Goal: Information Seeking & Learning: Learn about a topic

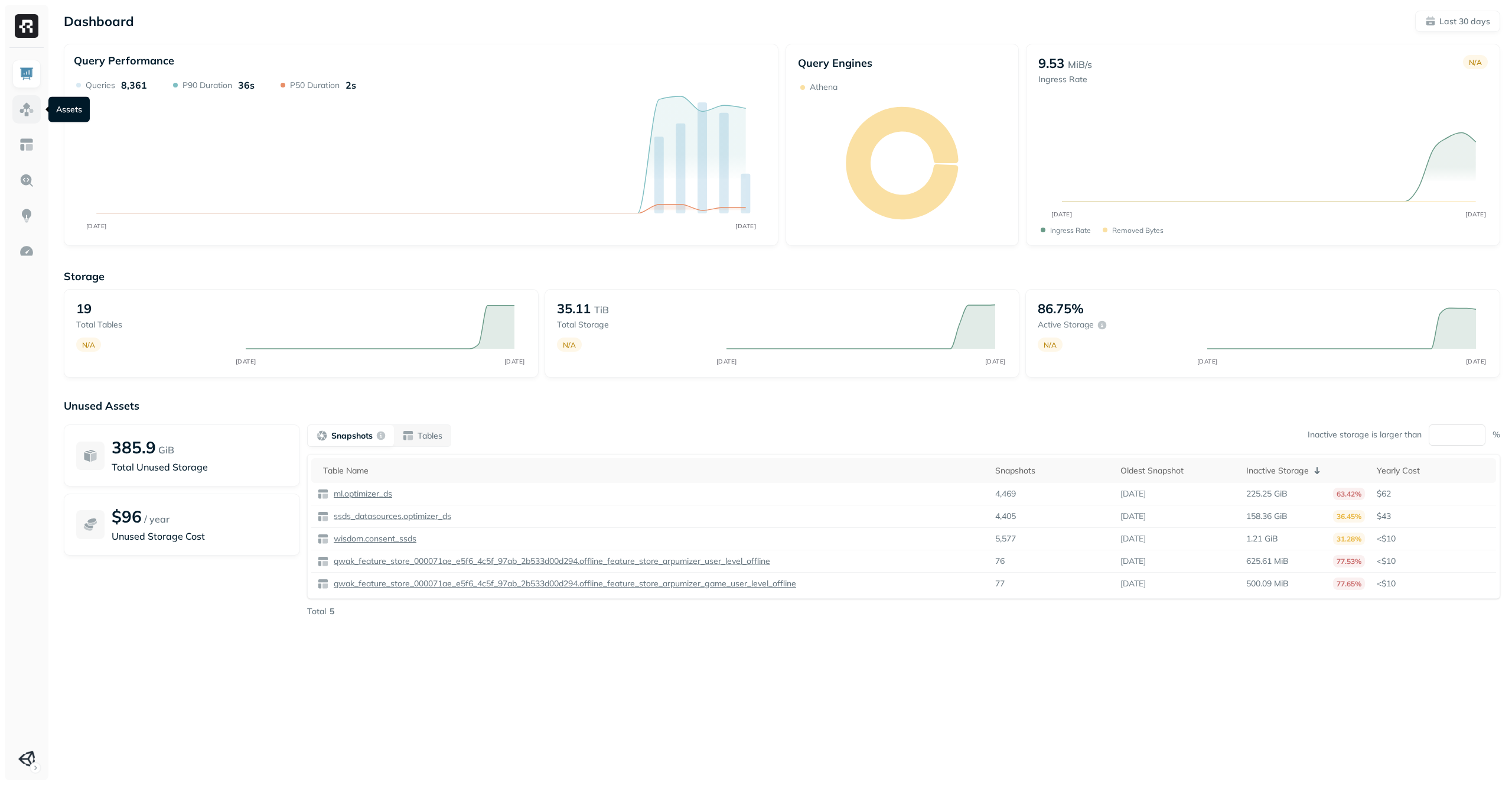
click at [16, 104] on link at bounding box center [26, 109] width 28 height 28
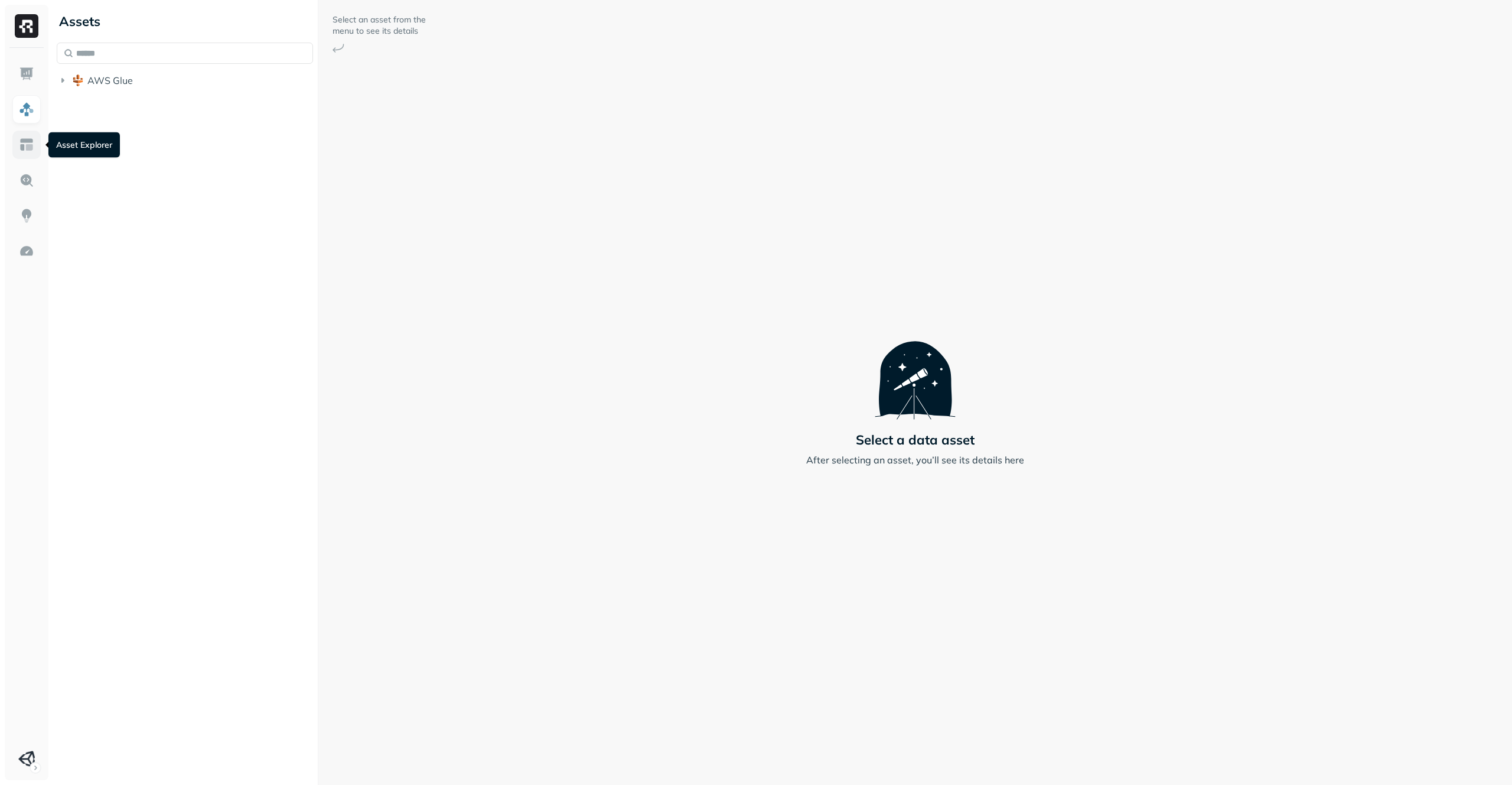
click at [40, 139] on link at bounding box center [26, 144] width 28 height 28
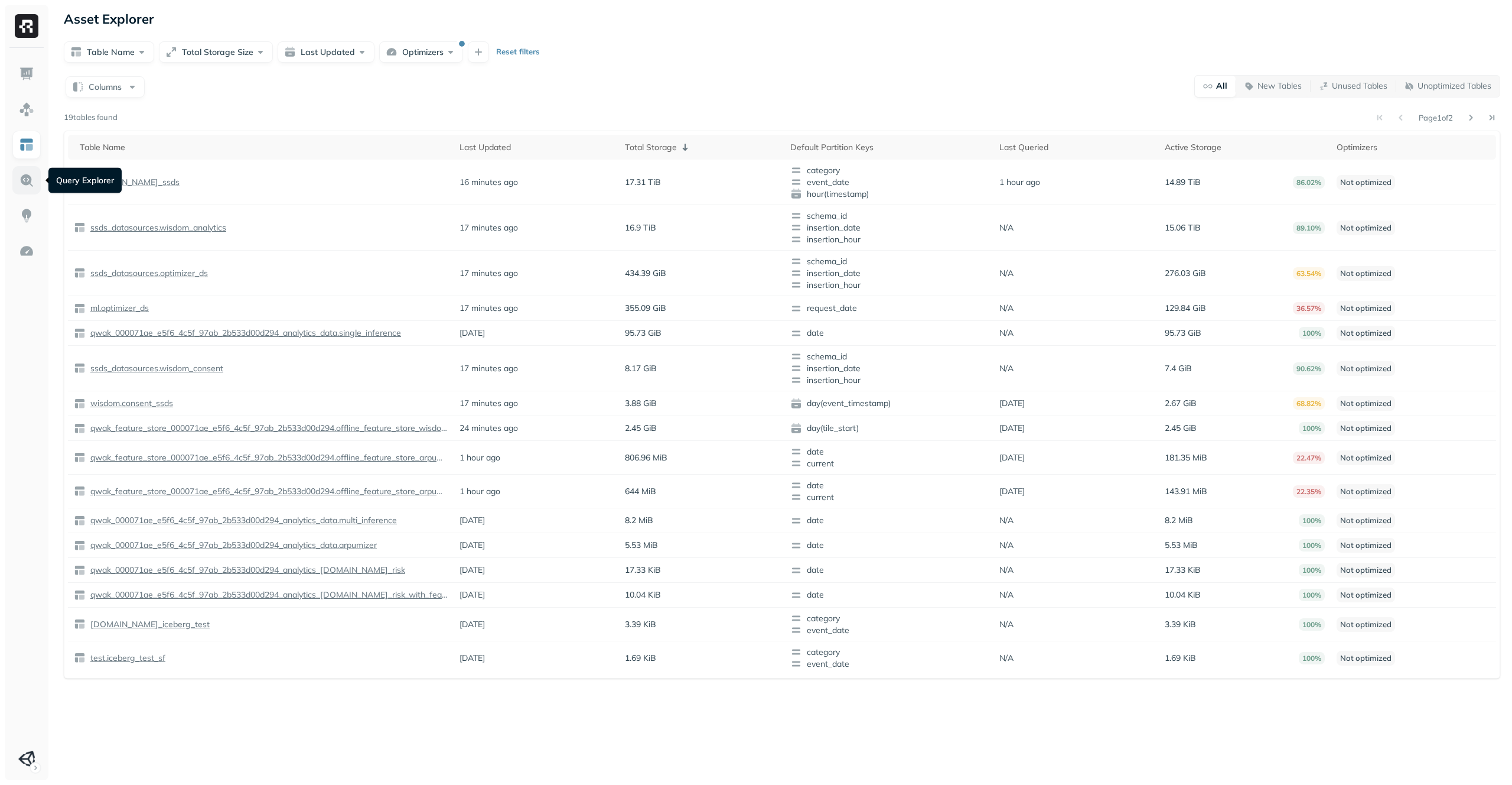
click at [30, 180] on img at bounding box center [26, 180] width 15 height 15
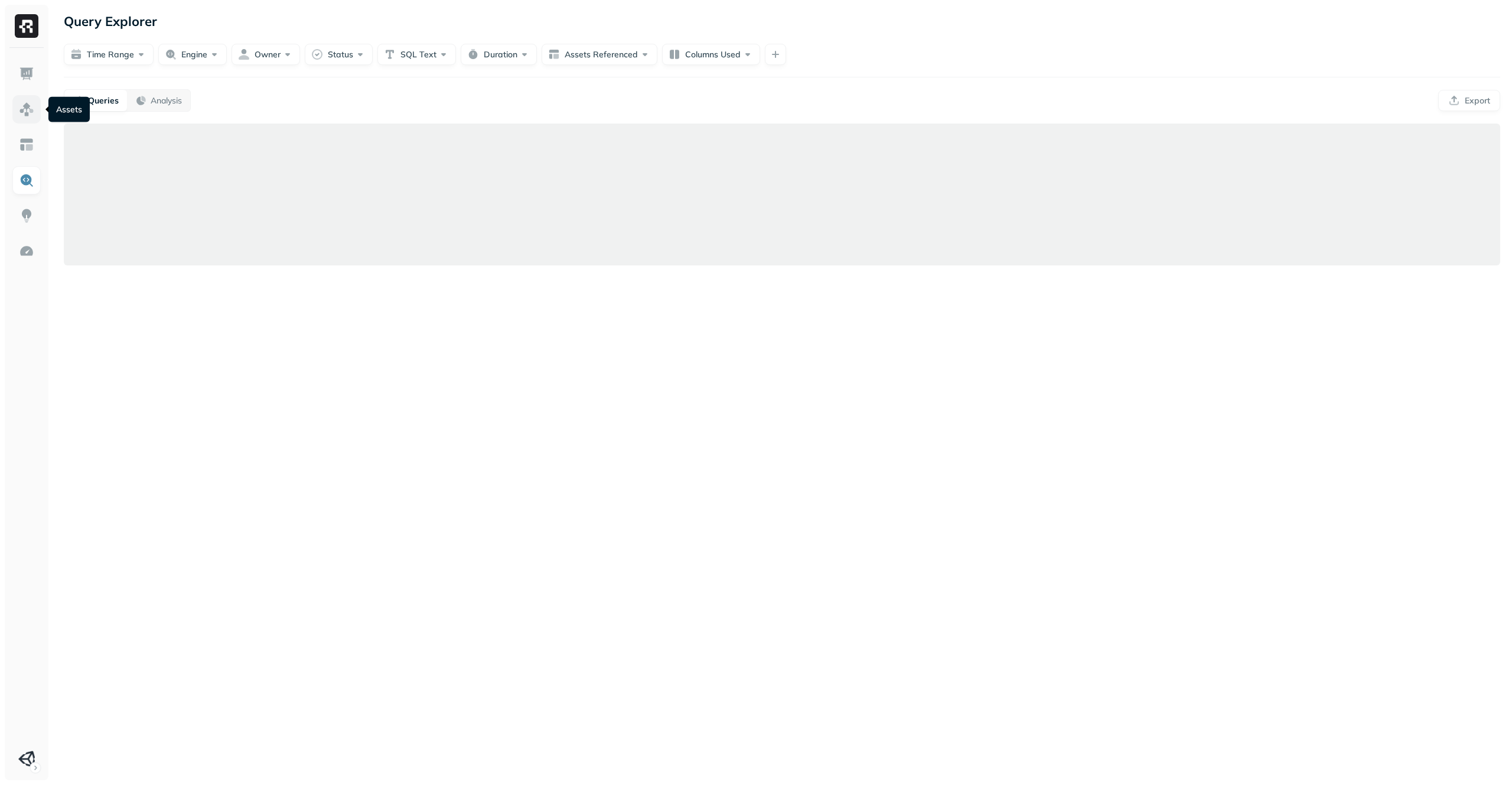
click at [26, 112] on img at bounding box center [26, 109] width 15 height 15
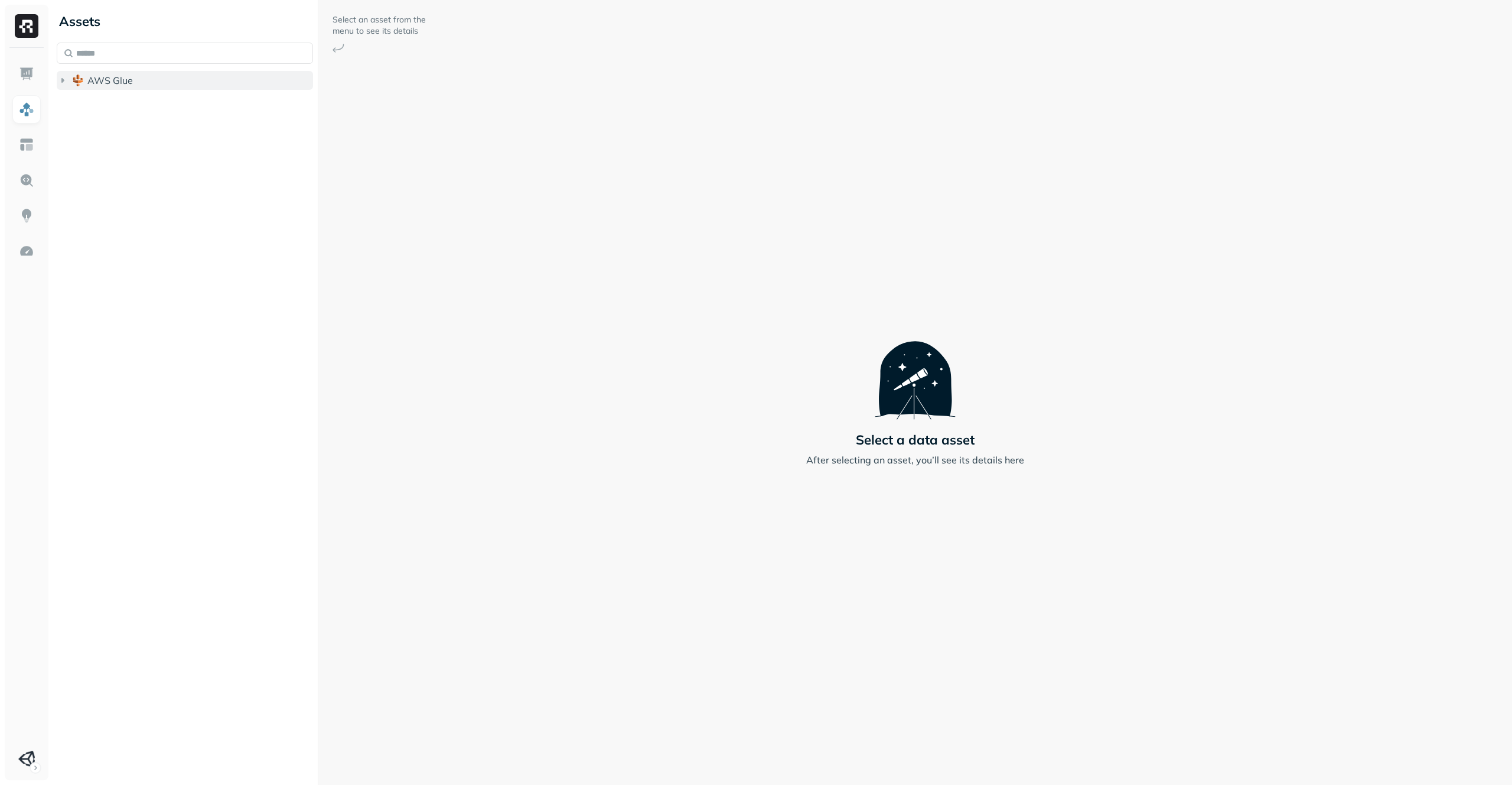
click at [130, 79] on span "AWS Glue" at bounding box center [110, 80] width 45 height 12
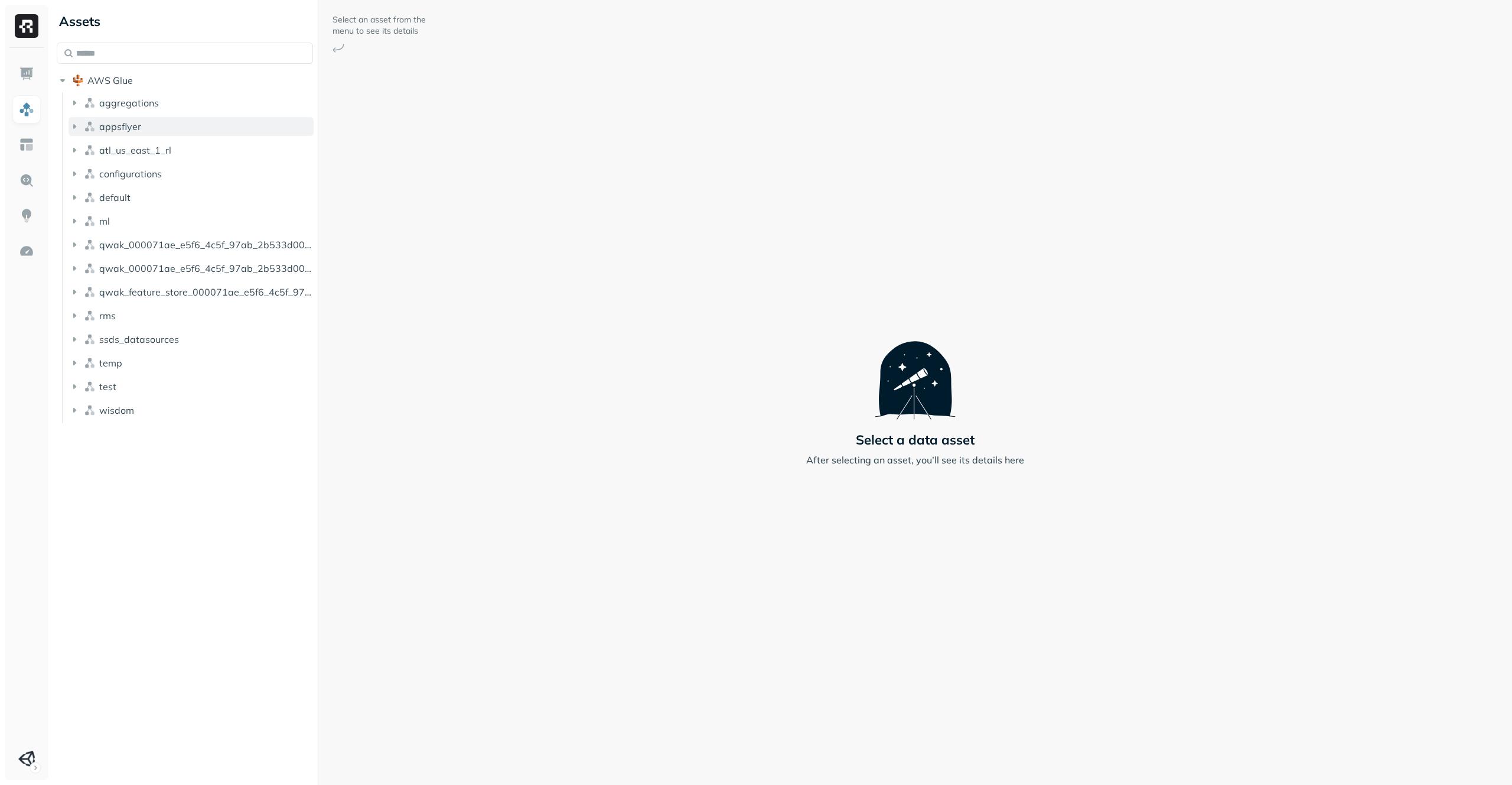
click at [133, 125] on span "appsflyer" at bounding box center [120, 126] width 42 height 12
click at [140, 158] on button "Views ( 39 )" at bounding box center [197, 149] width 234 height 19
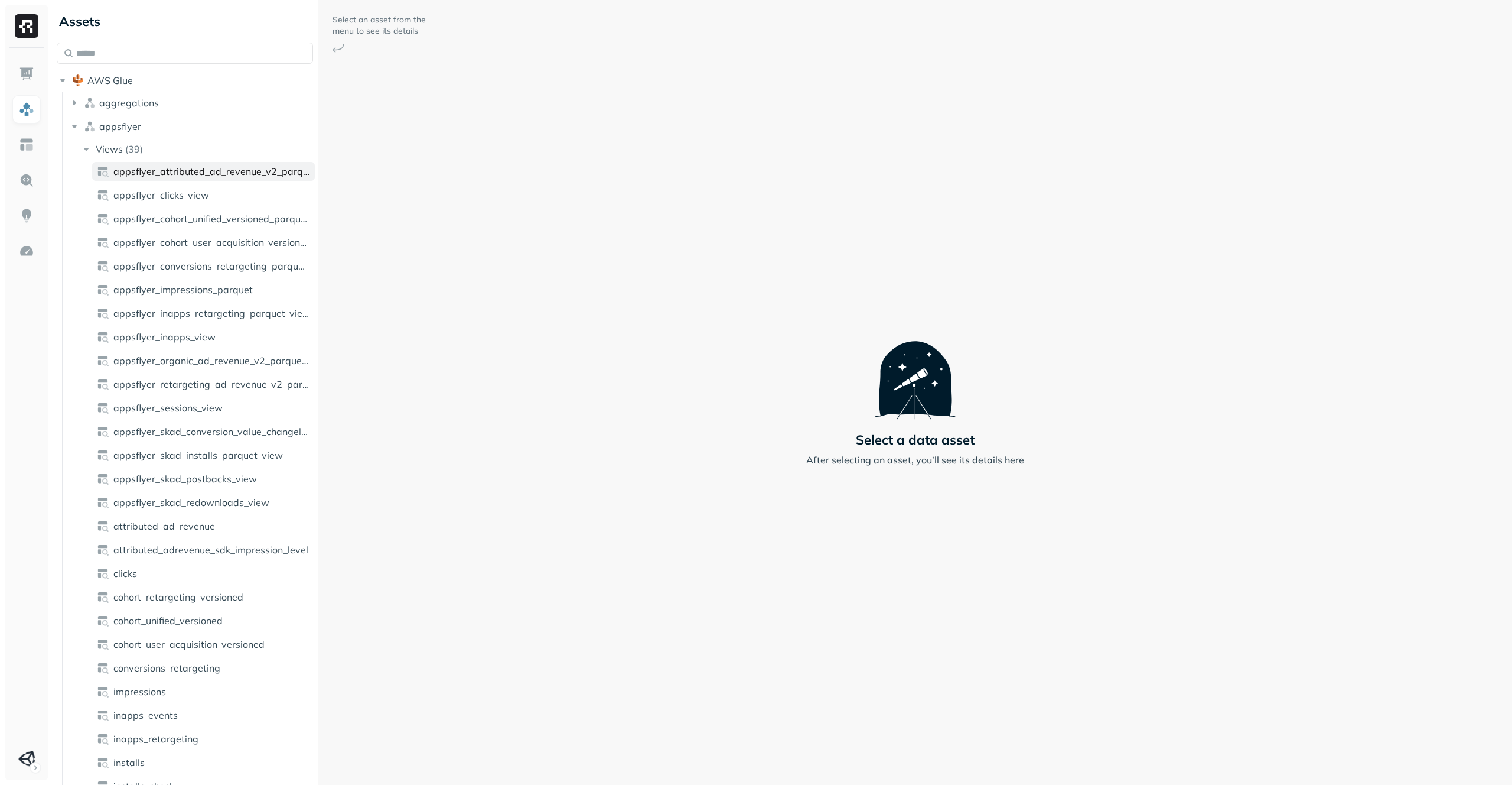
click at [148, 174] on span "appsflyer_attributed_ad_revenue_v2_parquet_view" at bounding box center [212, 171] width 197 height 12
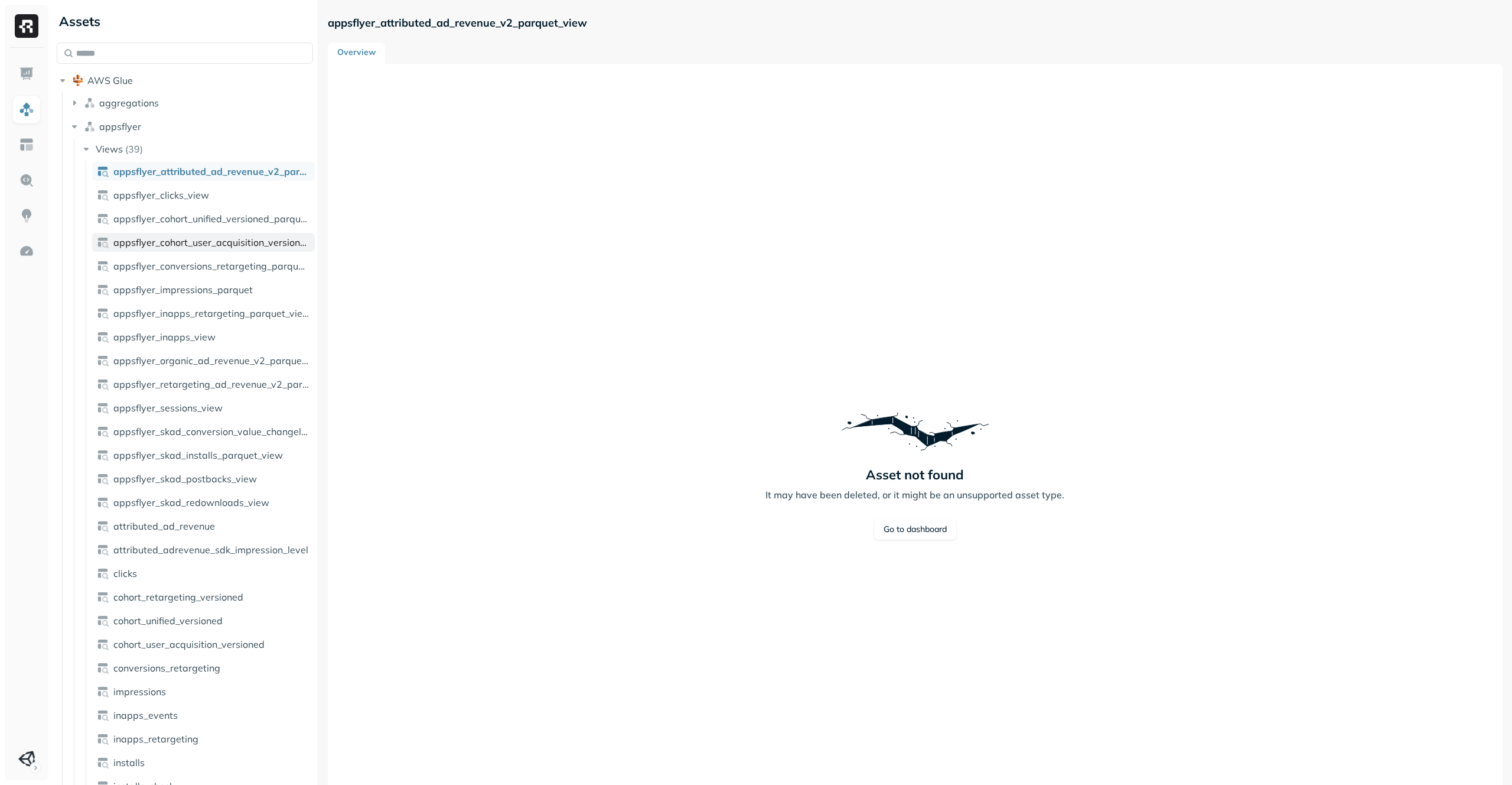
click at [262, 234] on link "appsflyer_cohort_user_acquisition_versioned_parquet_view" at bounding box center [203, 242] width 222 height 19
click at [270, 368] on link "appsflyer_organic_ad_revenue_v2_parquet_view" at bounding box center [203, 360] width 222 height 19
click at [275, 239] on span "appsflyer_cohort_user_acquisition_versioned_parquet_view" at bounding box center [212, 242] width 197 height 12
click at [275, 204] on link "appsflyer_clicks_view" at bounding box center [203, 194] width 222 height 19
click at [277, 155] on button "Views ( 39 )" at bounding box center [197, 149] width 234 height 19
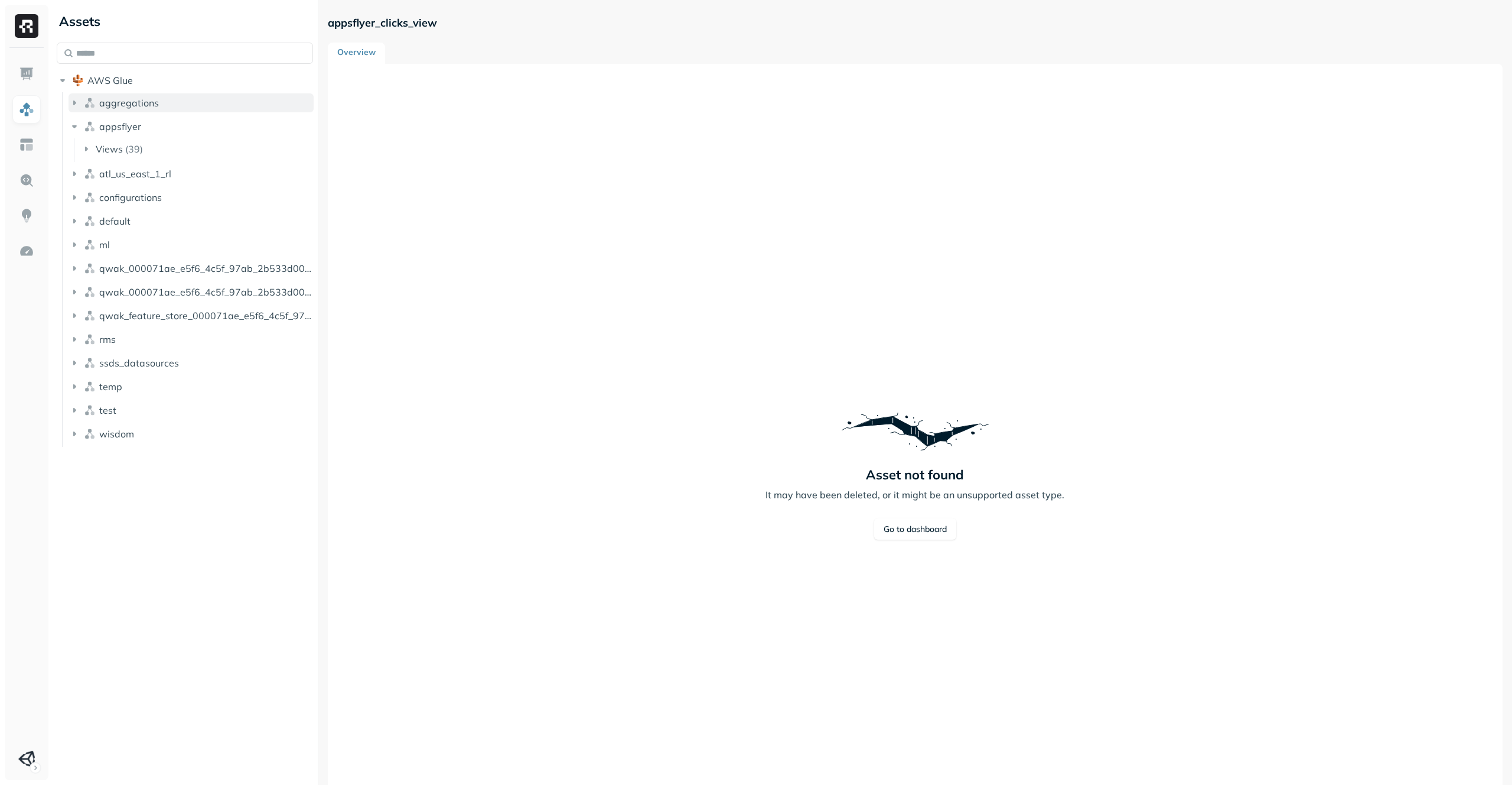
click at [228, 100] on button "aggregations" at bounding box center [191, 103] width 245 height 19
click at [218, 117] on button "Views ( 404 )" at bounding box center [197, 124] width 234 height 19
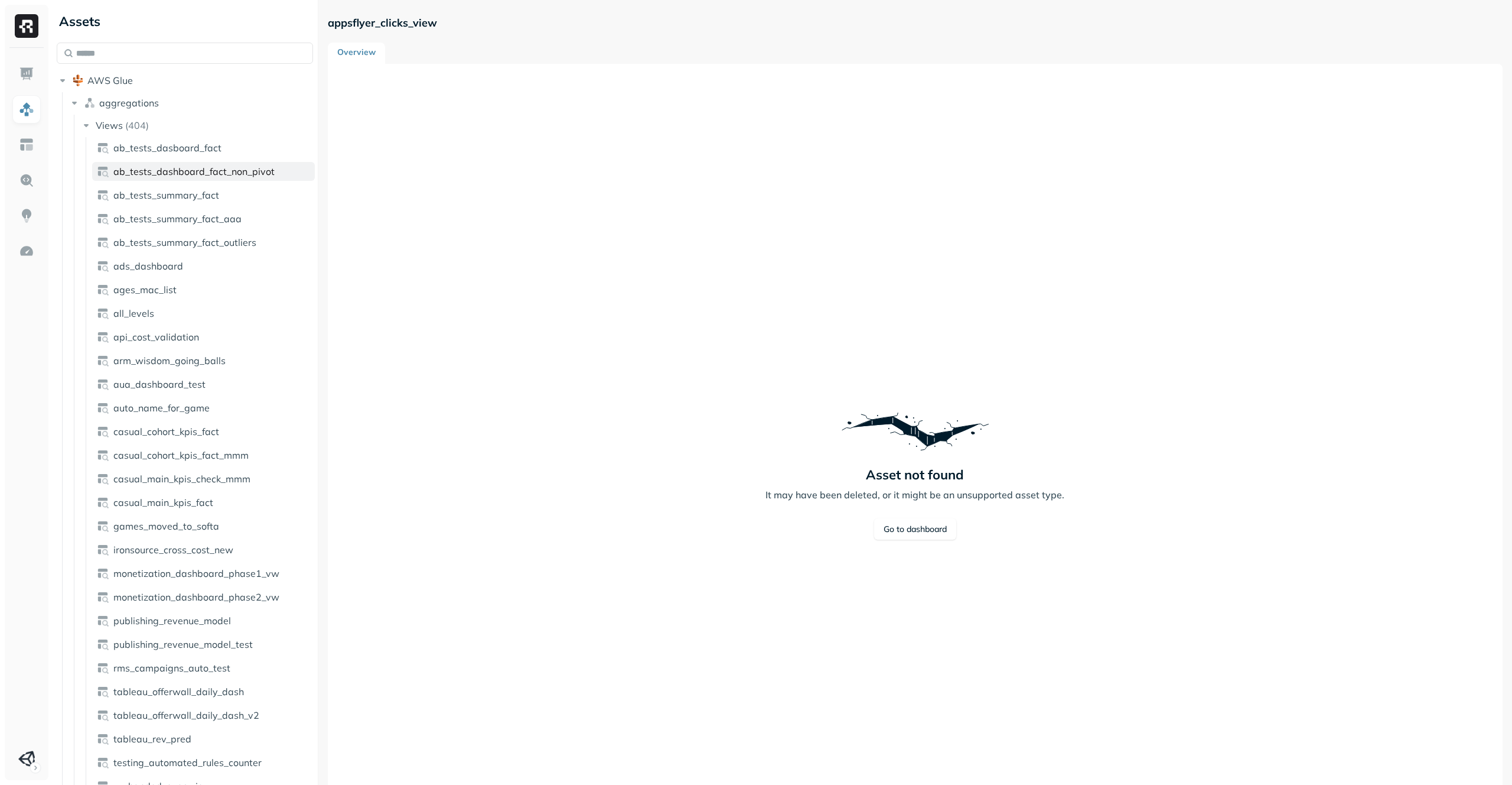
click at [210, 165] on span "ab_tests_dashboard_fact_non_pivot" at bounding box center [194, 171] width 162 height 12
click at [226, 351] on link "arm_wisdom_going_balls" at bounding box center [203, 360] width 222 height 19
click at [236, 292] on link "ages_mac_list" at bounding box center [203, 289] width 222 height 19
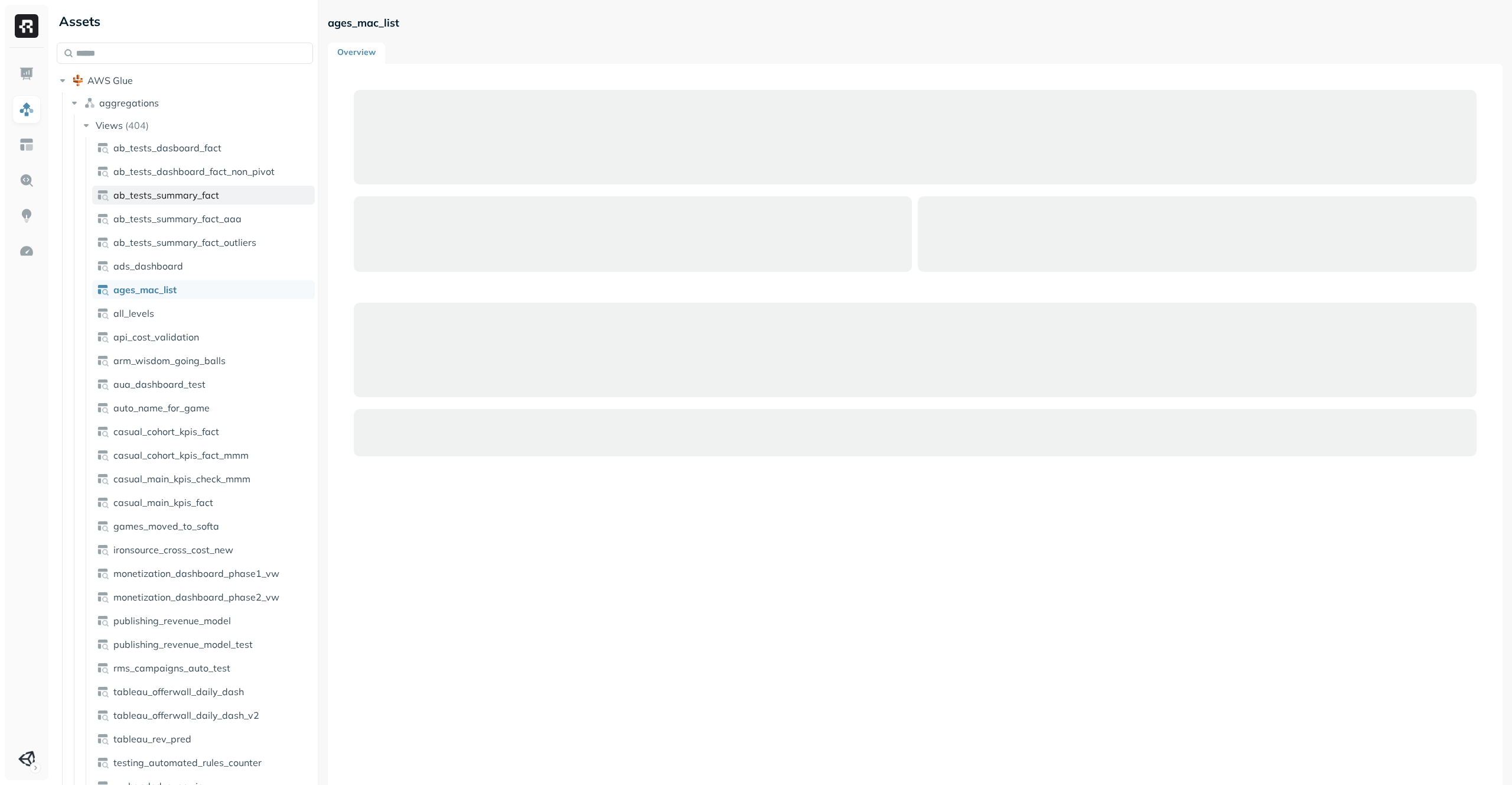
click at [245, 198] on link "ab_tests_summary_fact" at bounding box center [203, 194] width 222 height 19
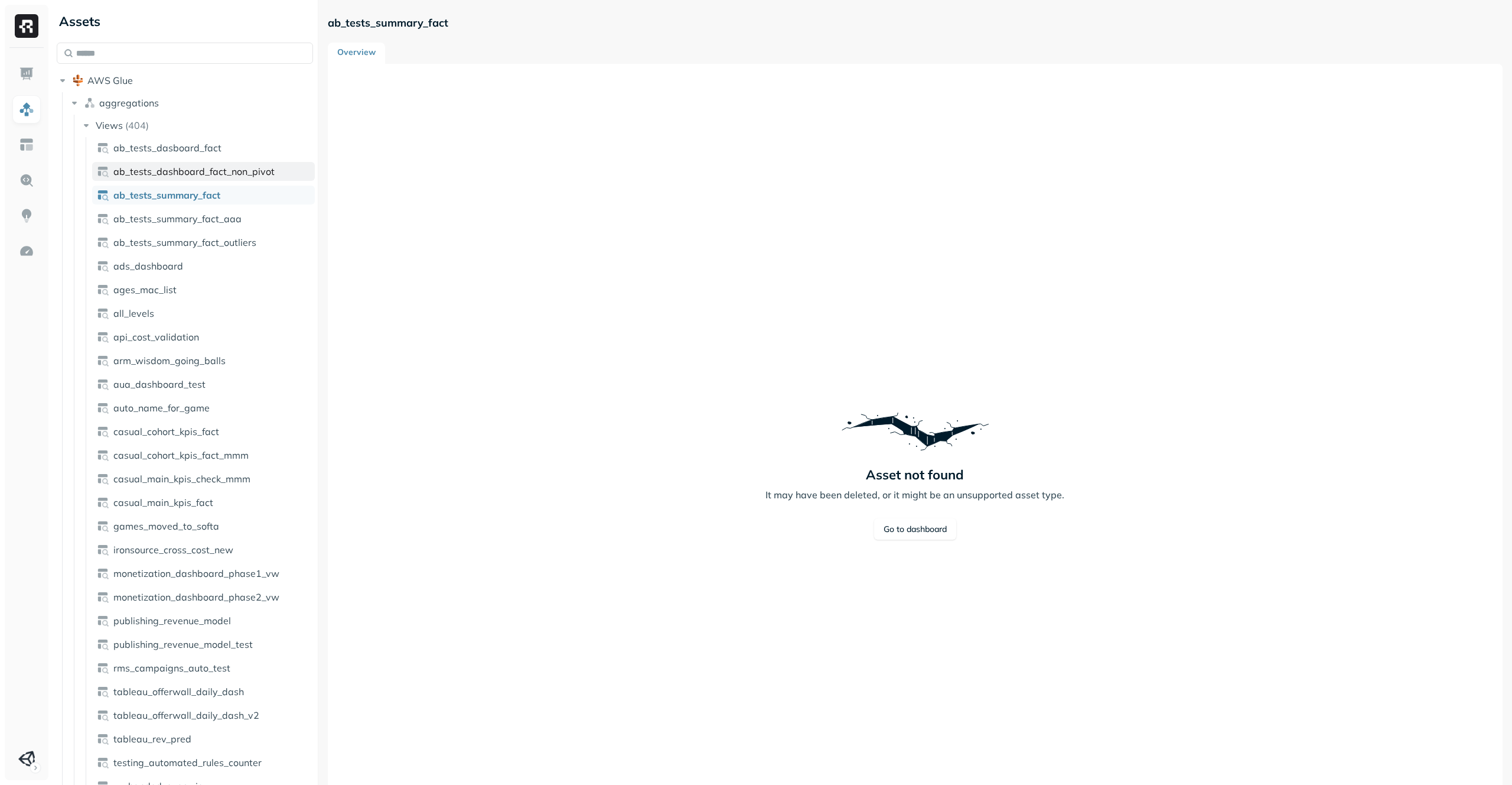
click at [244, 176] on span "ab_tests_dashboard_fact_non_pivot" at bounding box center [194, 171] width 162 height 12
click at [251, 153] on link "ab_tests_dasboard_fact" at bounding box center [203, 147] width 222 height 19
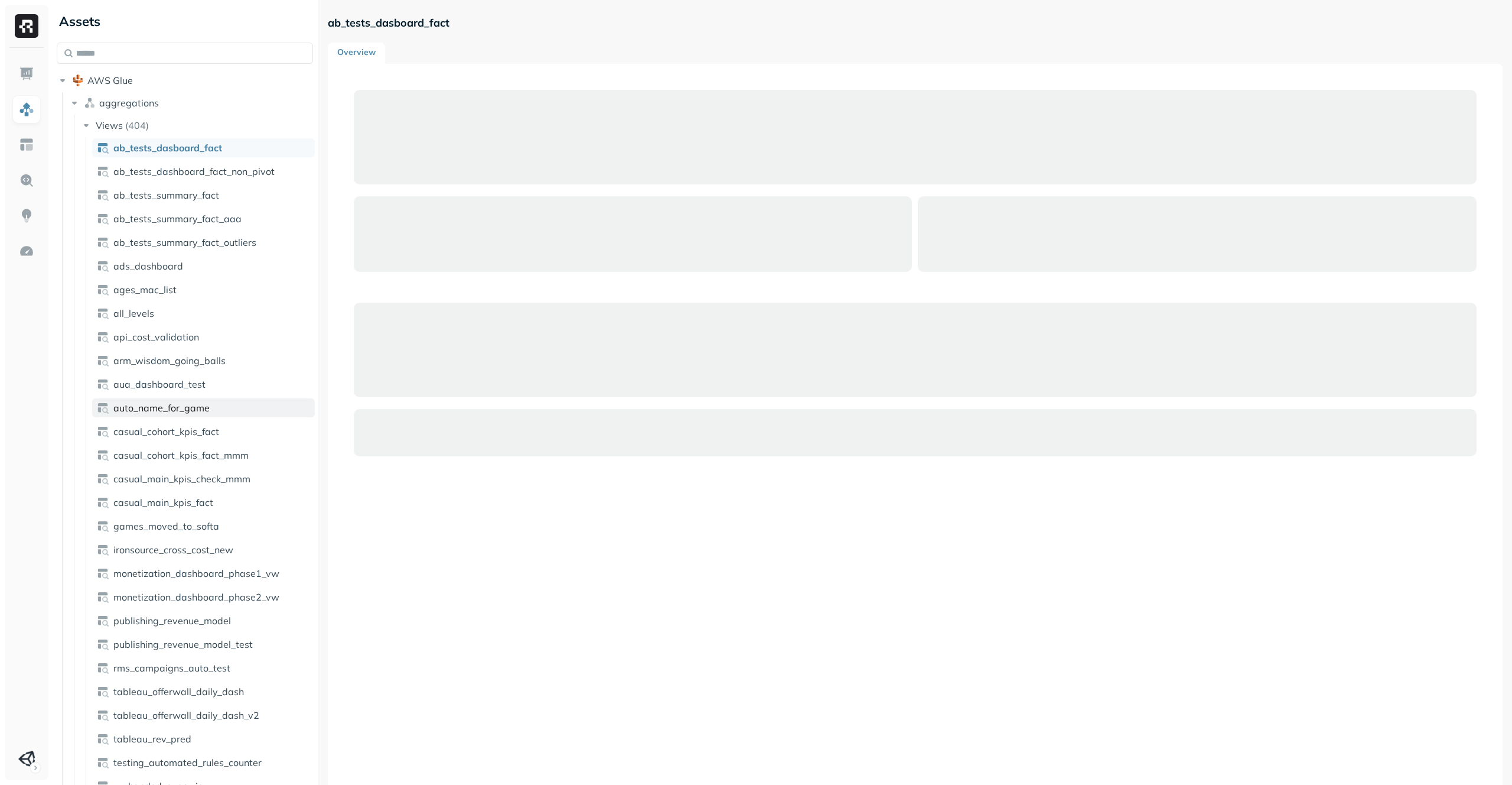
click at [141, 411] on span "auto_name_for_game" at bounding box center [162, 407] width 96 height 12
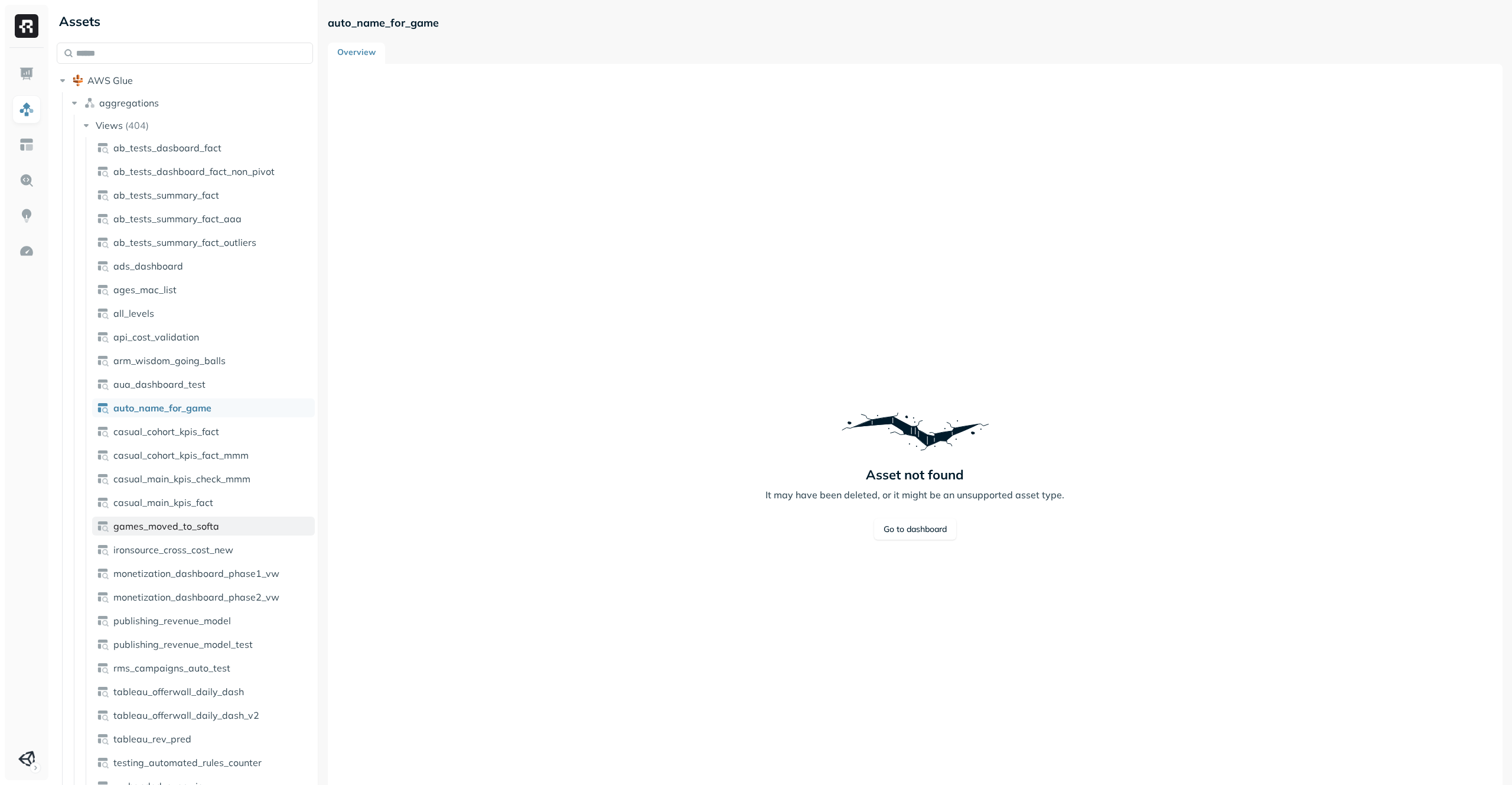
click at [173, 522] on span "games_moved_to_softa" at bounding box center [166, 525] width 105 height 12
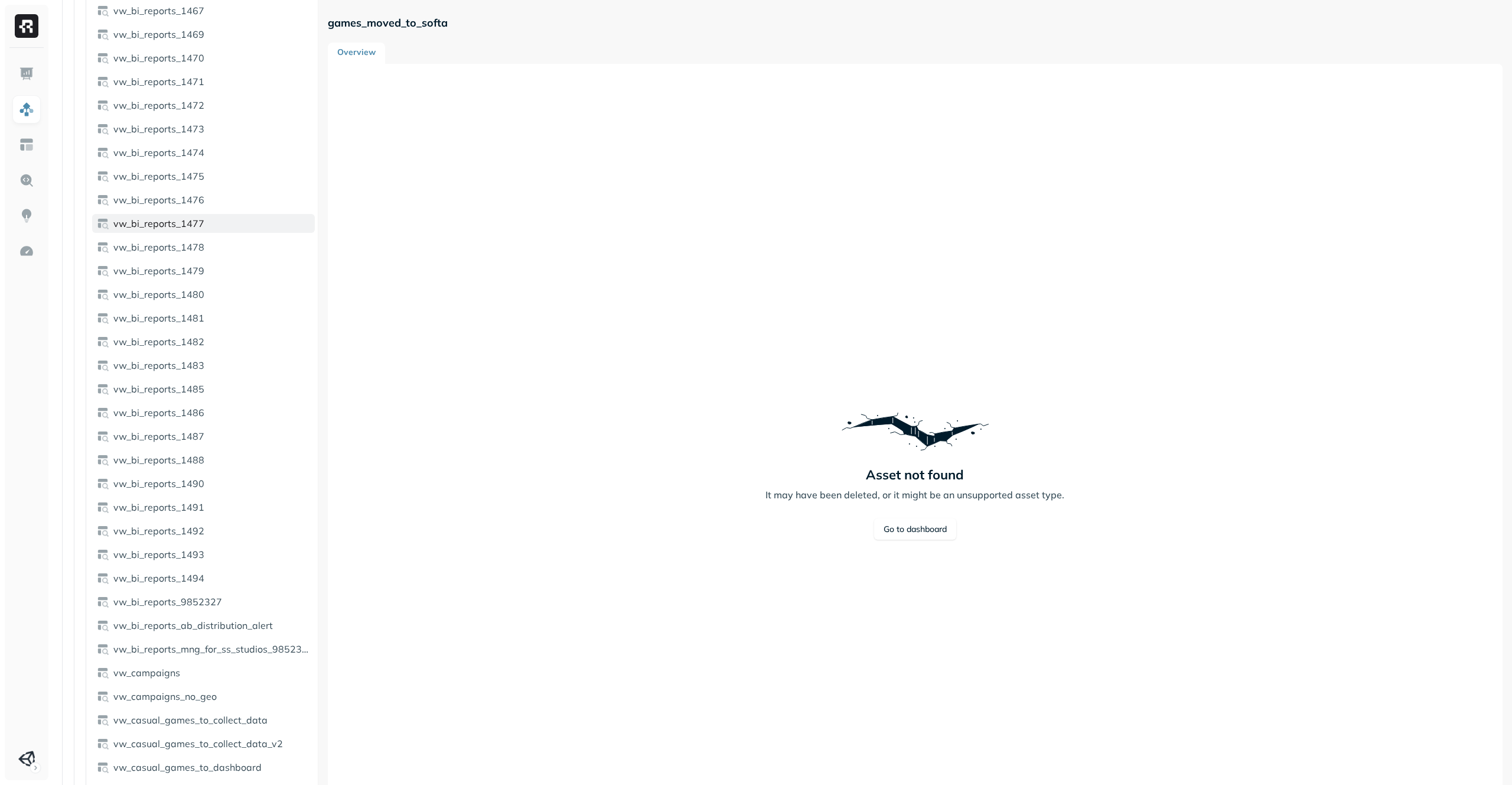
scroll to position [4086, 0]
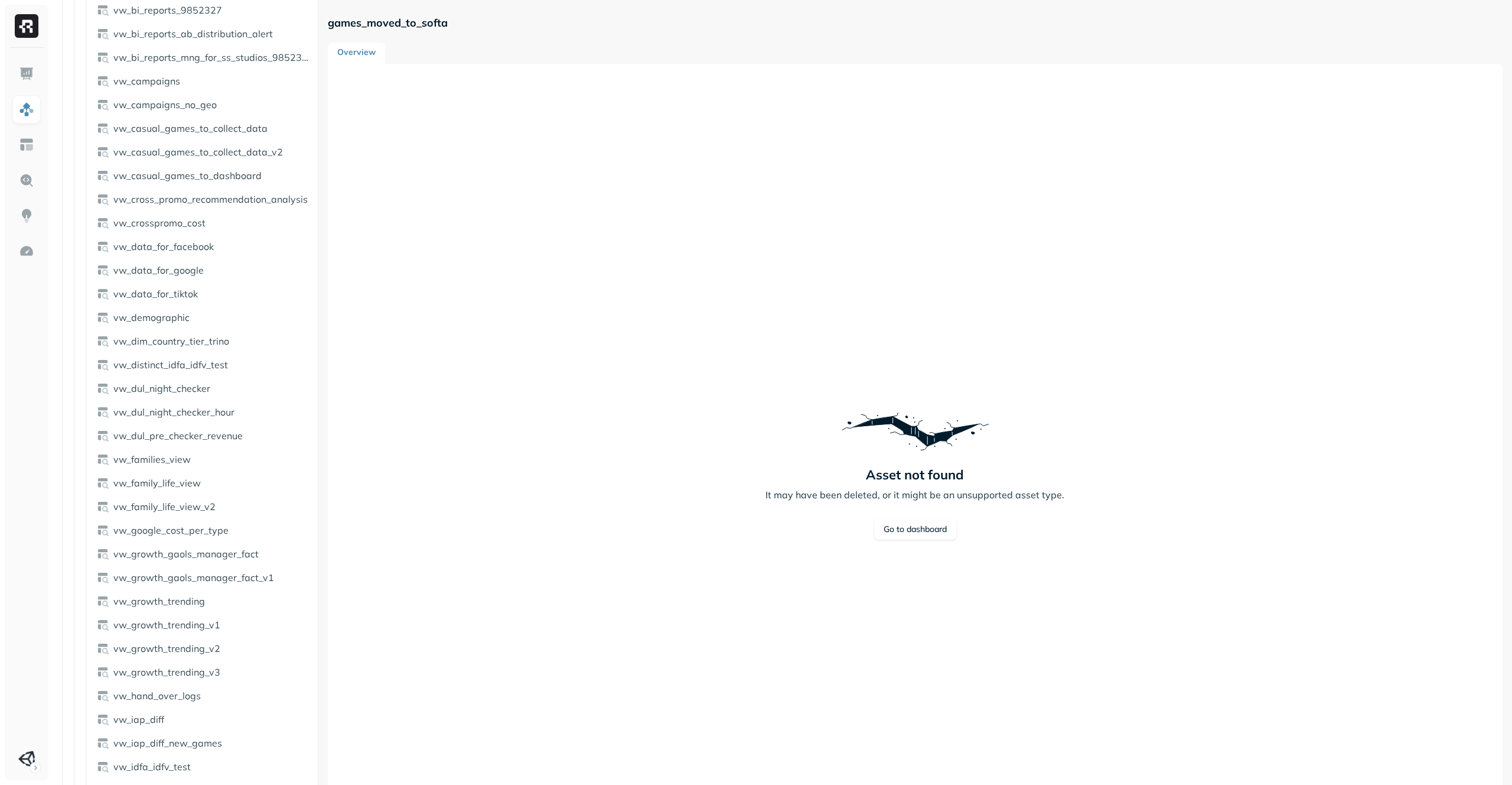
click at [217, 482] on link "vw_family_life_view" at bounding box center [203, 482] width 222 height 19
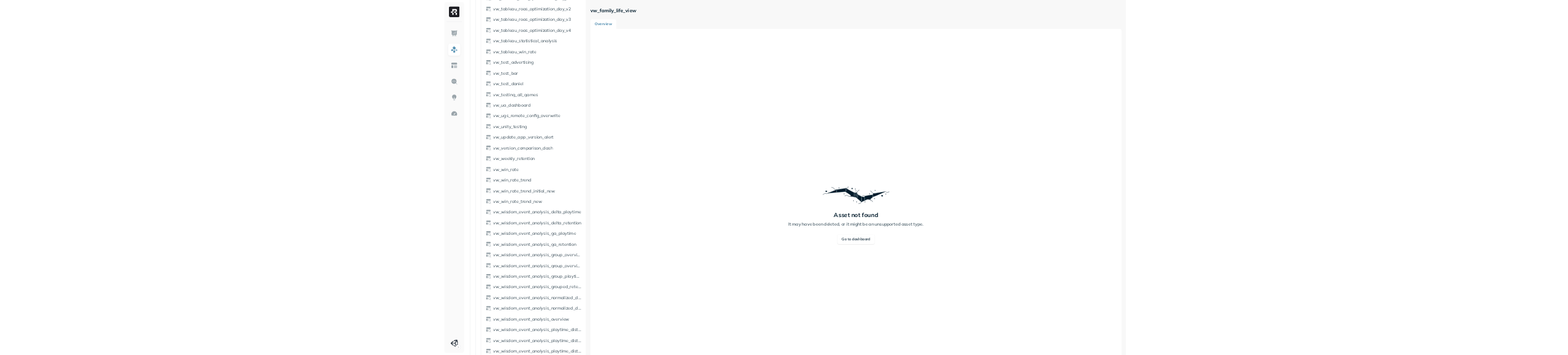
scroll to position [9553, 0]
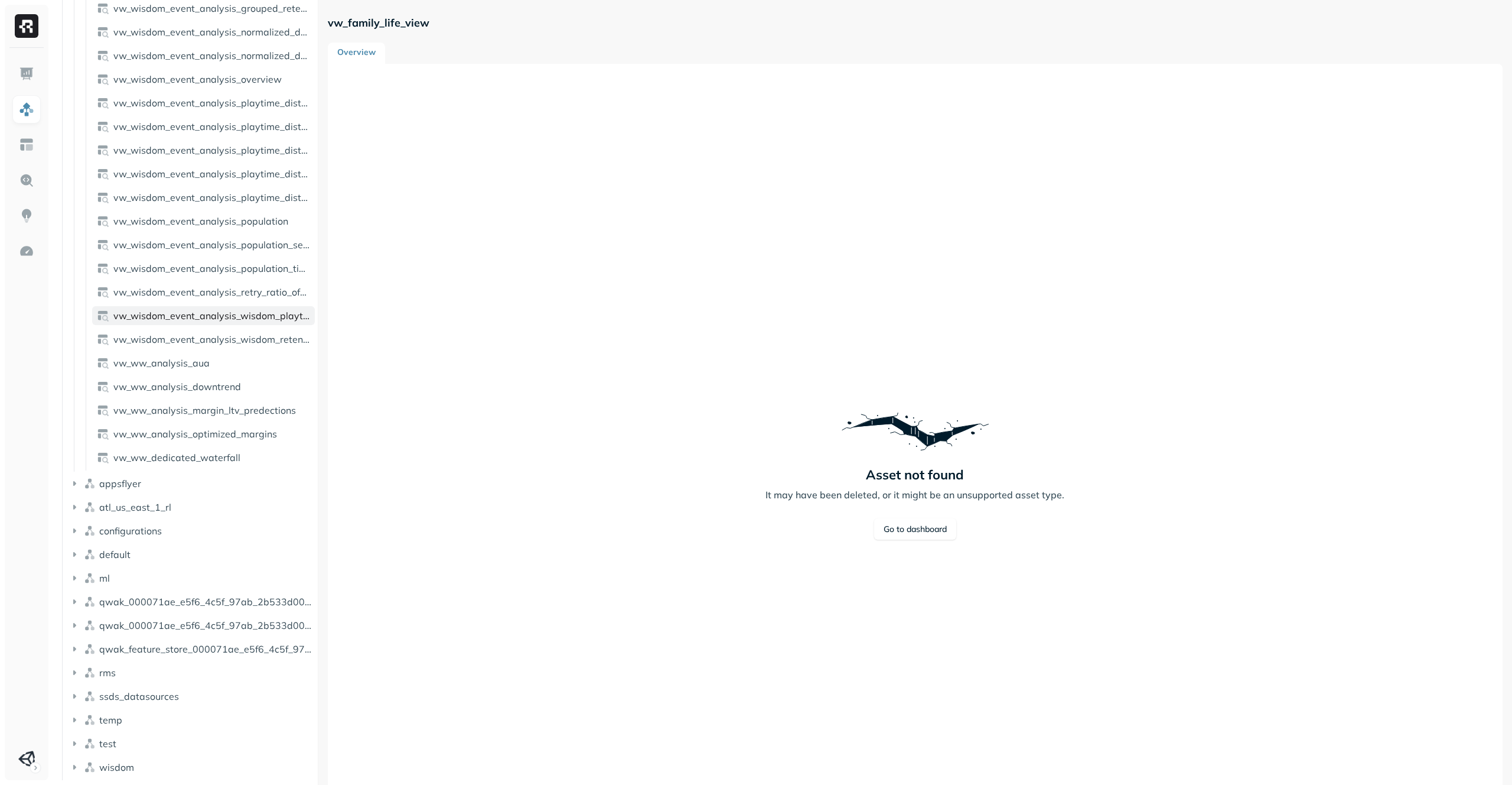
click at [239, 306] on link "vw_wisdom_event_analysis_wisdom_playtime" at bounding box center [203, 315] width 222 height 19
click at [239, 552] on button "default" at bounding box center [191, 554] width 245 height 19
click at [232, 572] on button "Views ( 6 )" at bounding box center [197, 576] width 234 height 19
click at [227, 627] on link "original" at bounding box center [203, 622] width 222 height 19
click at [229, 658] on ul "appsflyer_inapps_retargeting_parquet_view original vw_agg_pop_ups vw_families_v…" at bounding box center [200, 660] width 229 height 142
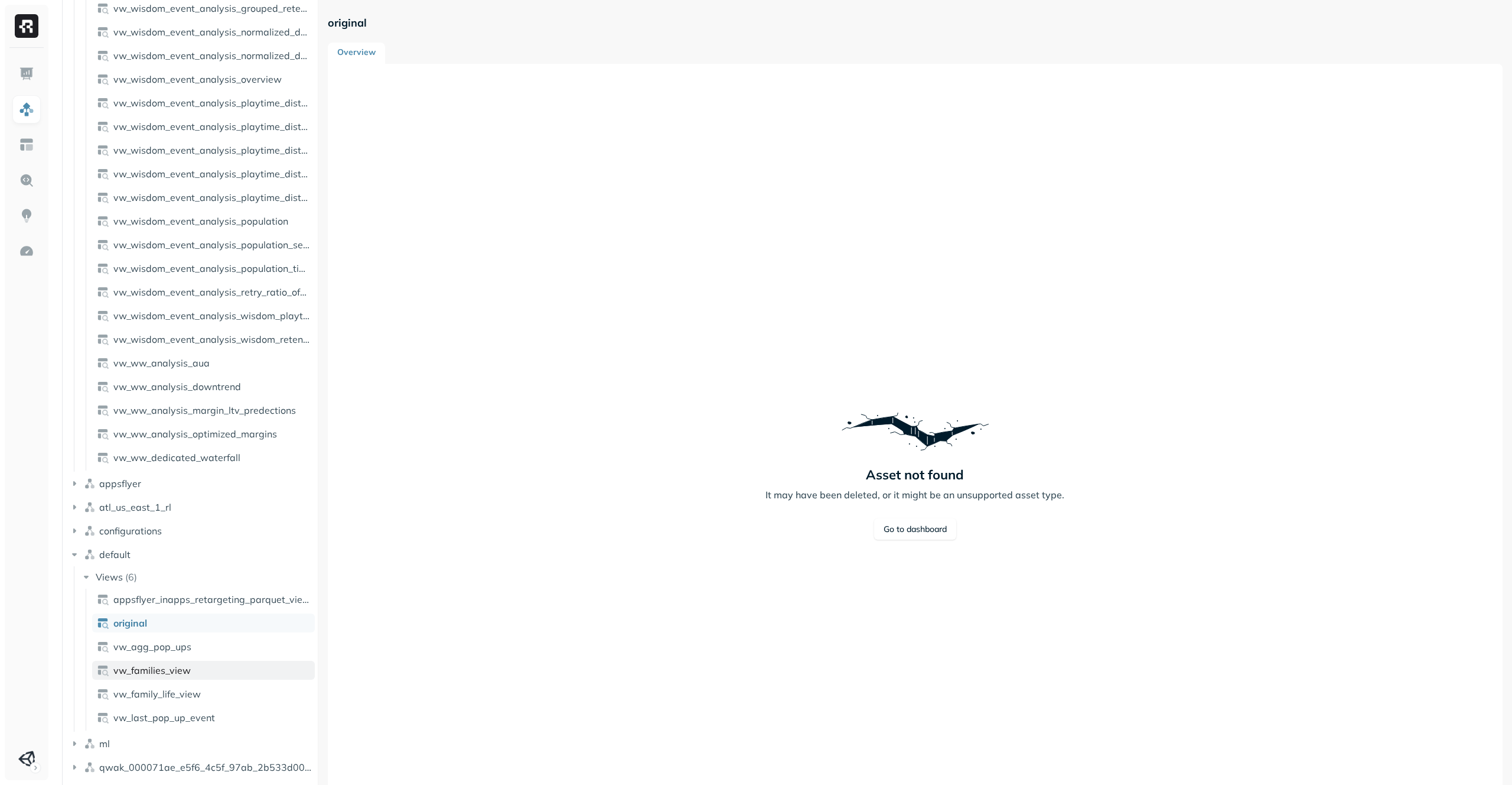
click at [205, 675] on link "vw_families_view" at bounding box center [203, 670] width 222 height 19
click at [217, 650] on link "vw_agg_pop_ups" at bounding box center [203, 646] width 222 height 19
click at [207, 310] on span "vw_wisdom_event_analysis_wisdom_playtime" at bounding box center [212, 315] width 197 height 12
click at [193, 626] on link "original" at bounding box center [203, 622] width 222 height 19
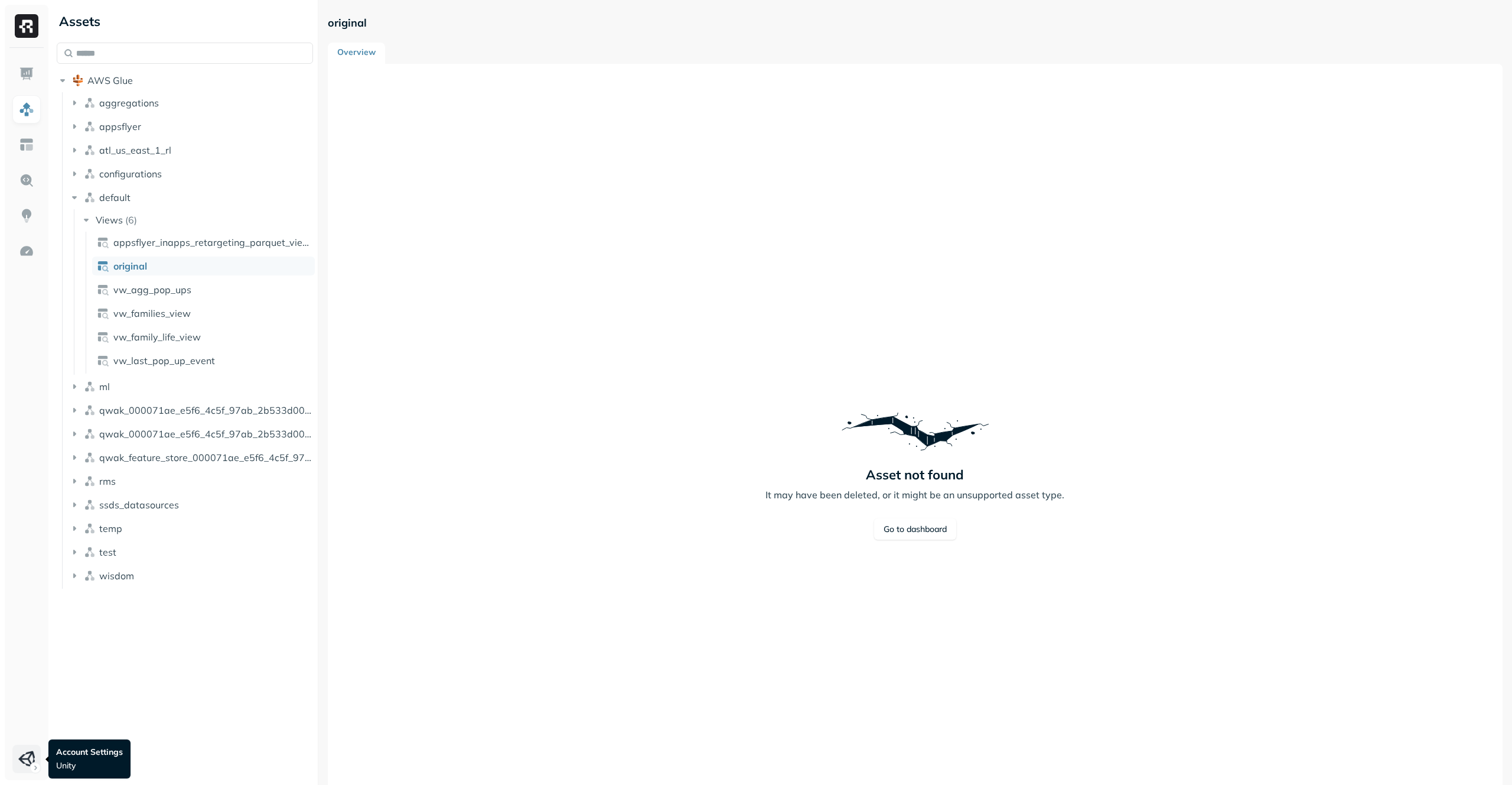
click at [23, 342] on html "Assets AWS Glue aggregations appsflyer atl_us_east_1_rl configurations default …" at bounding box center [756, 392] width 1512 height 785
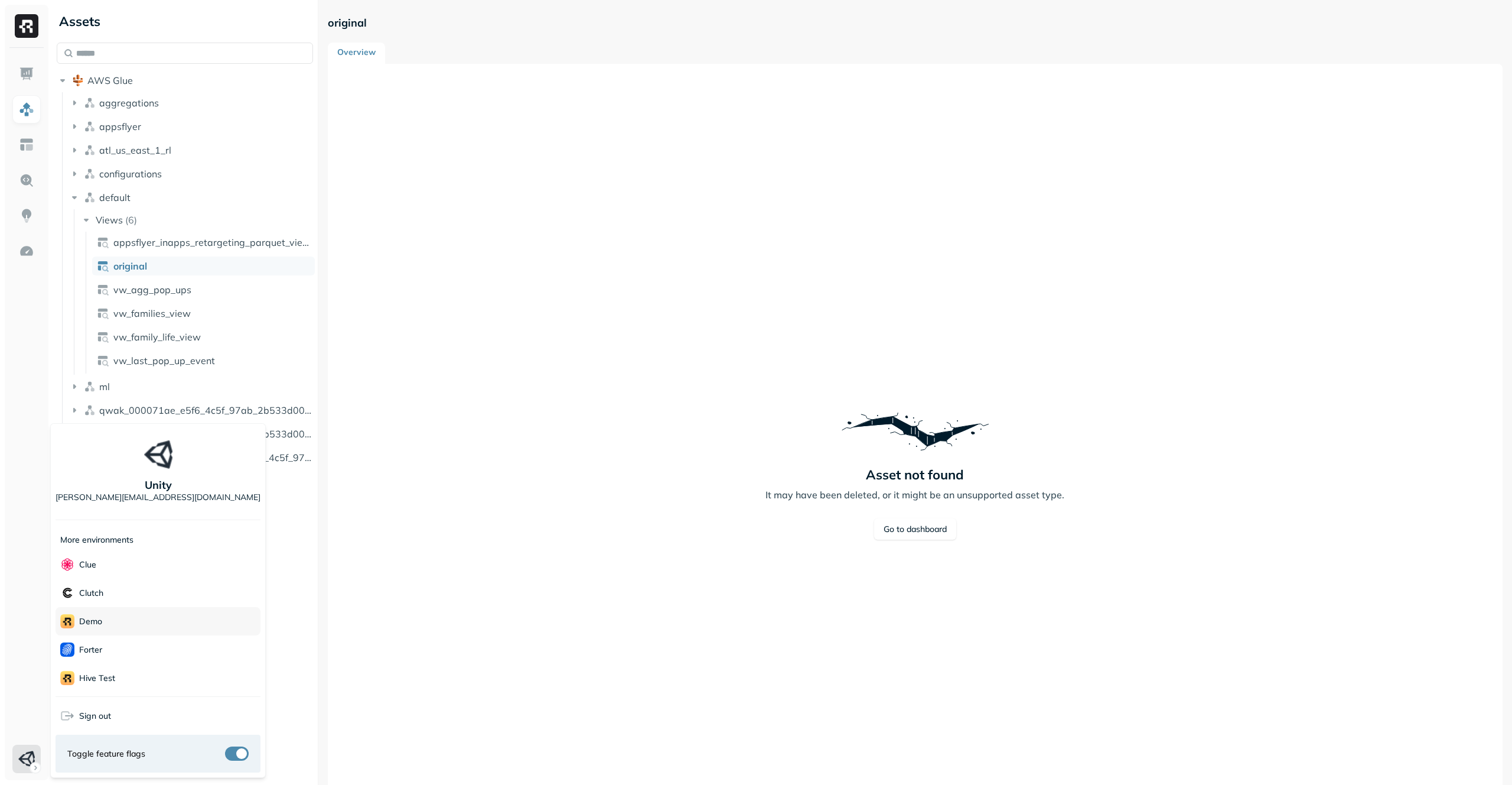
scroll to position [171, 0]
click at [500, 342] on html "Assets AWS Glue aggregations appsflyer atl_us_east_1_rl configurations default …" at bounding box center [756, 392] width 1512 height 785
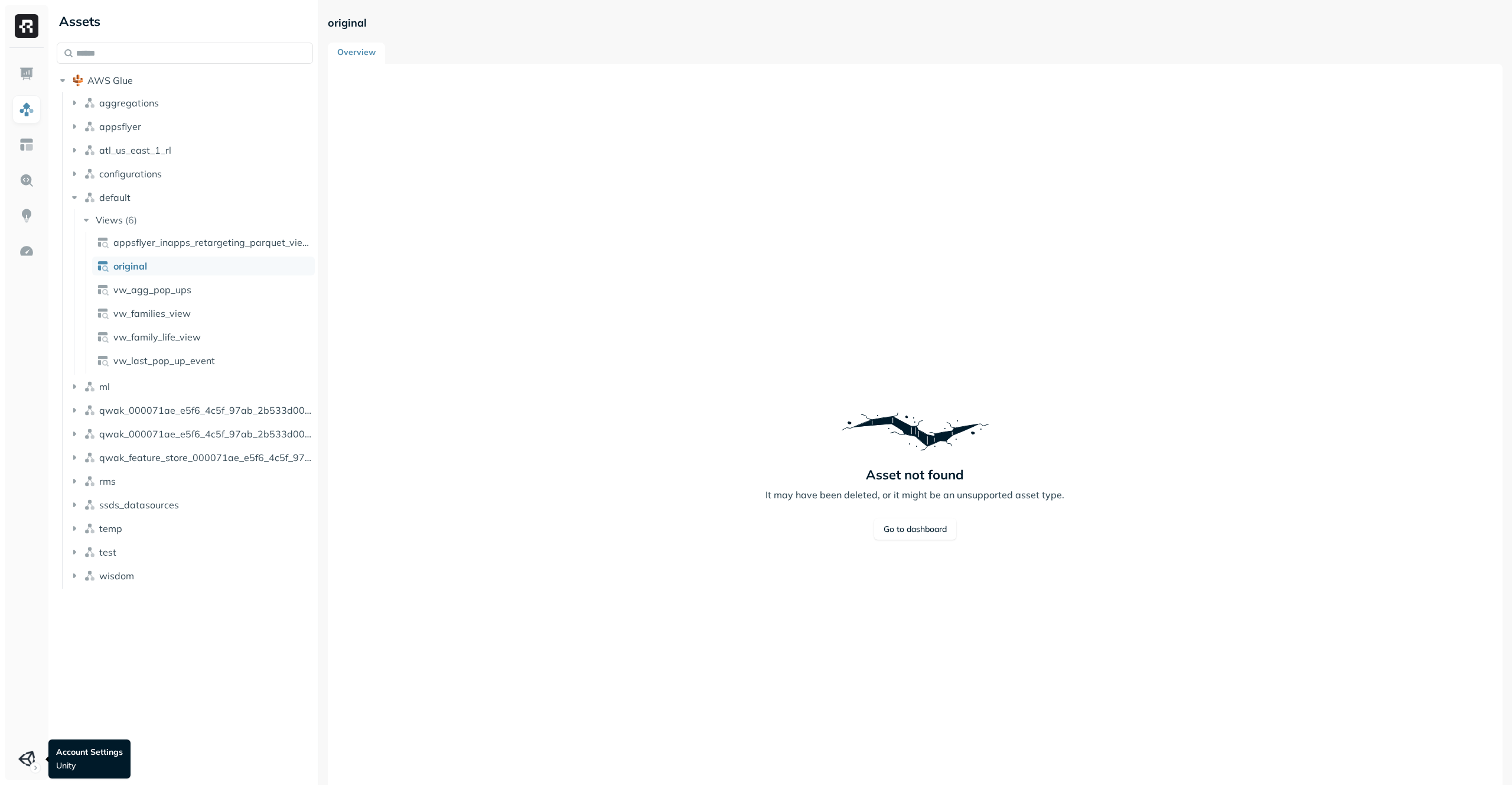
click at [42, 342] on div at bounding box center [26, 414] width 44 height 732
click at [36, 342] on html "Assets AWS Glue aggregations appsflyer atl_us_east_1_rl configurations default …" at bounding box center [756, 392] width 1512 height 785
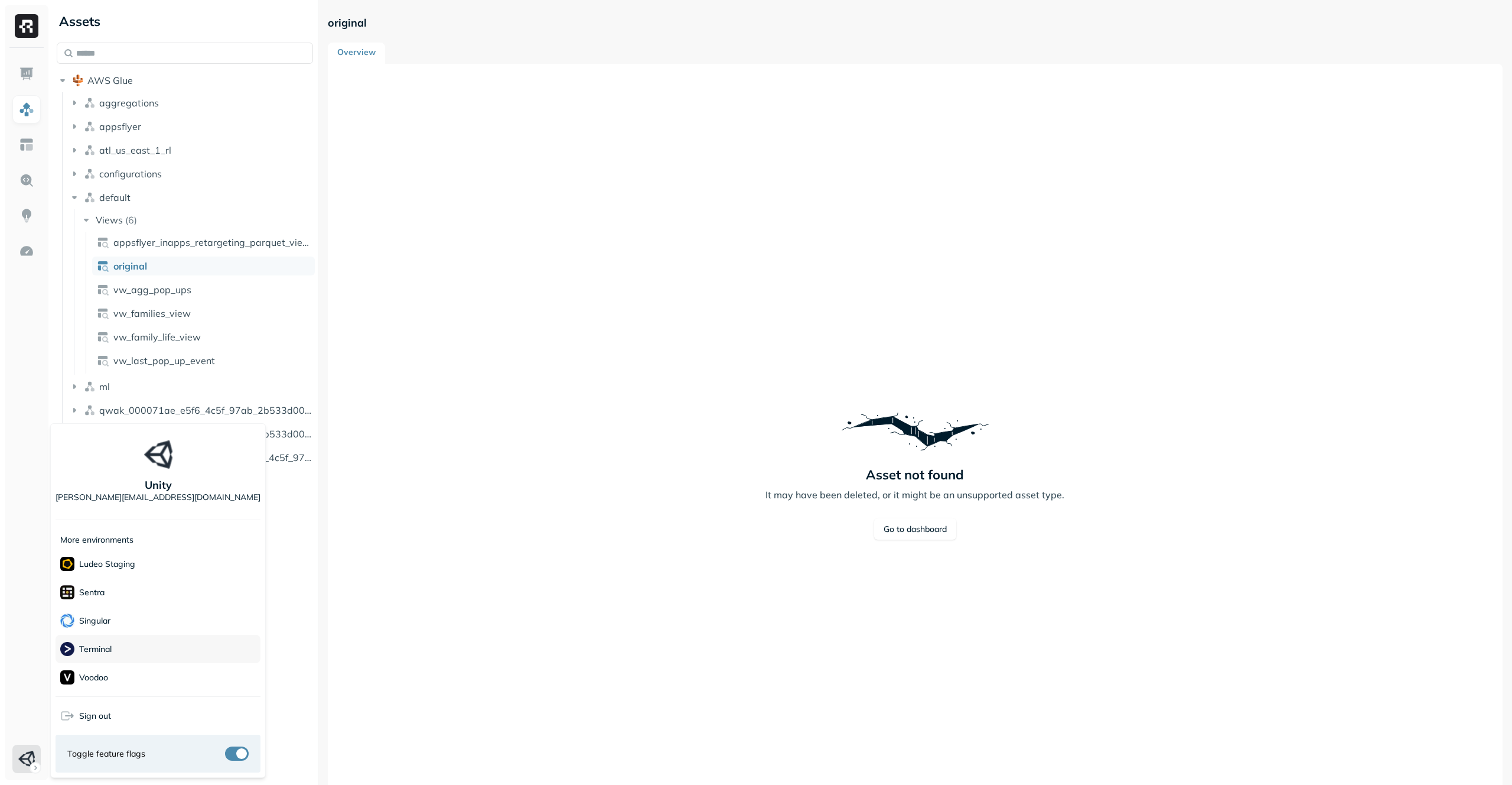
scroll to position [0, 0]
click at [307, 342] on html "Assets AWS Glue aggregations appsflyer atl_us_east_1_rl configurations default …" at bounding box center [756, 392] width 1512 height 785
click at [13, 342] on html "Assets AWS Glue aggregations appsflyer atl_us_east_1_rl configurations default …" at bounding box center [756, 392] width 1512 height 785
click at [321, 342] on html "Assets AWS Glue aggregations appsflyer atl_us_east_1_rl configurations default …" at bounding box center [756, 392] width 1512 height 785
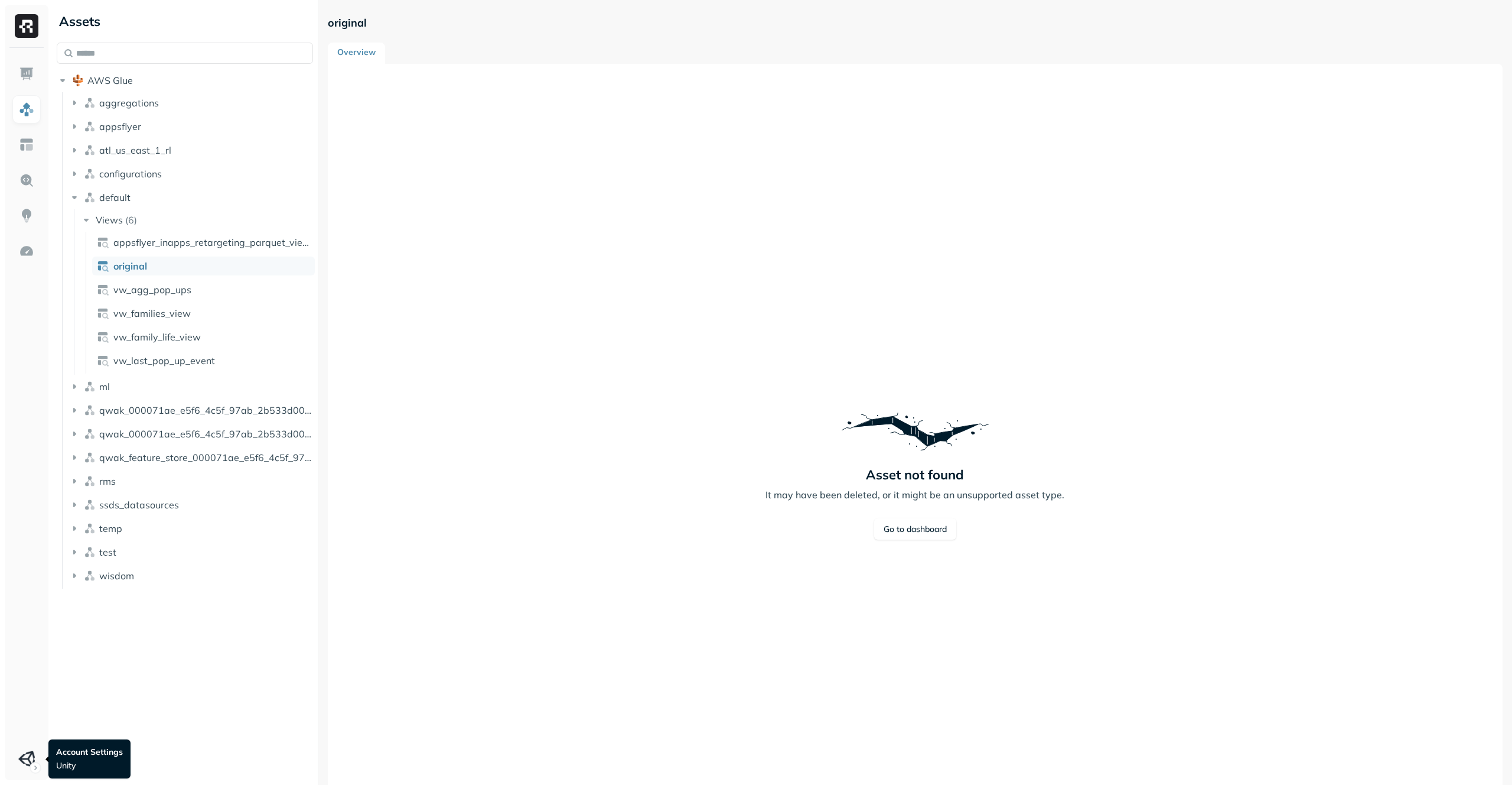
click at [44, 342] on div at bounding box center [26, 414] width 44 height 732
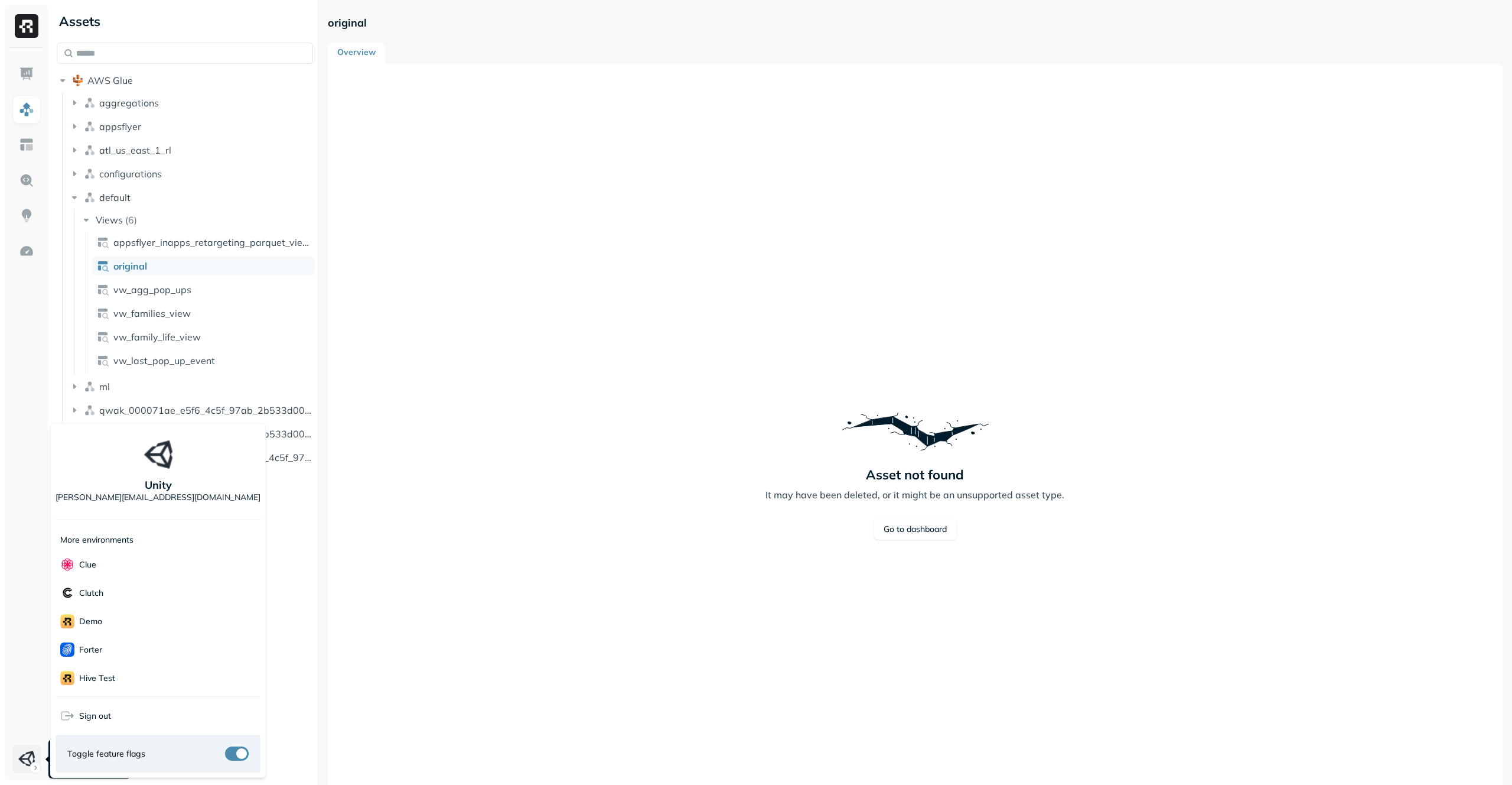
click at [28, 342] on html "Assets AWS Glue aggregations appsflyer atl_us_east_1_rl configurations default …" at bounding box center [756, 392] width 1512 height 785
click at [148, 342] on div "Voodoo" at bounding box center [158, 677] width 205 height 28
